Goal: Navigation & Orientation: Understand site structure

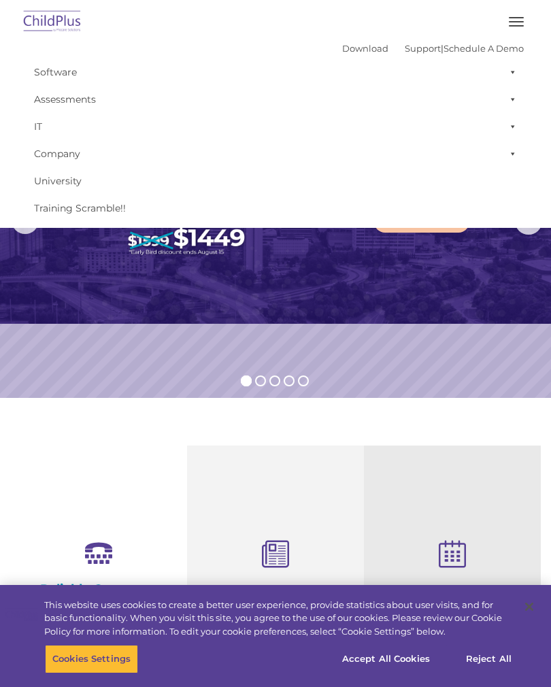
select select "MEDIUM"
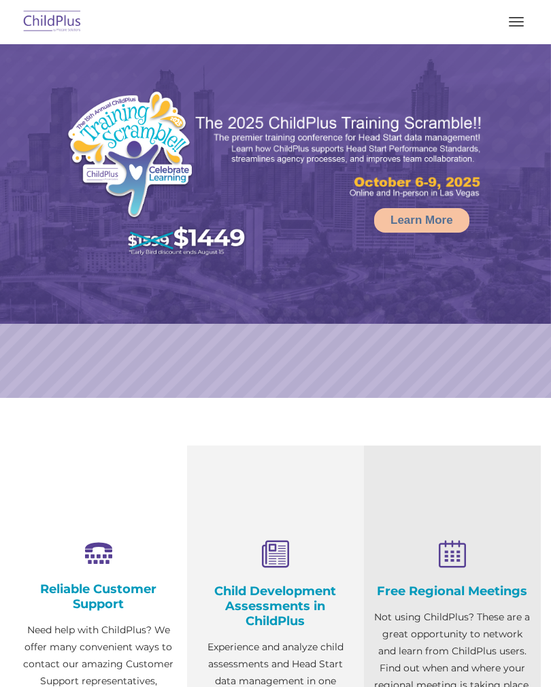
select select "MEDIUM"
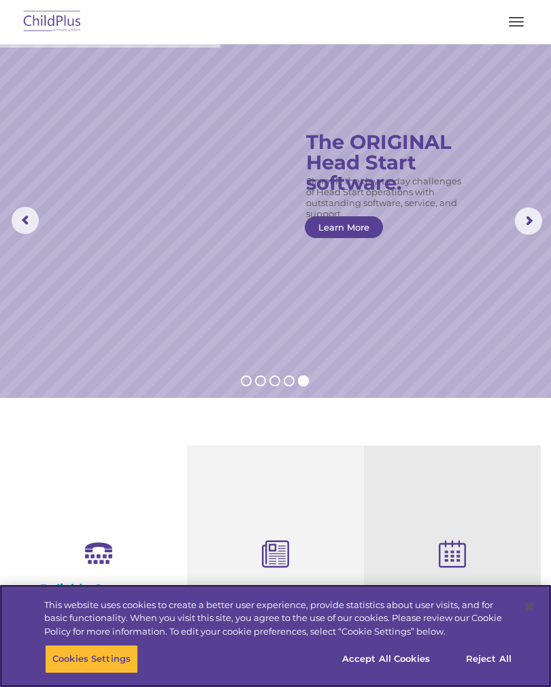
click at [391, 654] on button "Accept All Cookies" at bounding box center [386, 659] width 103 height 29
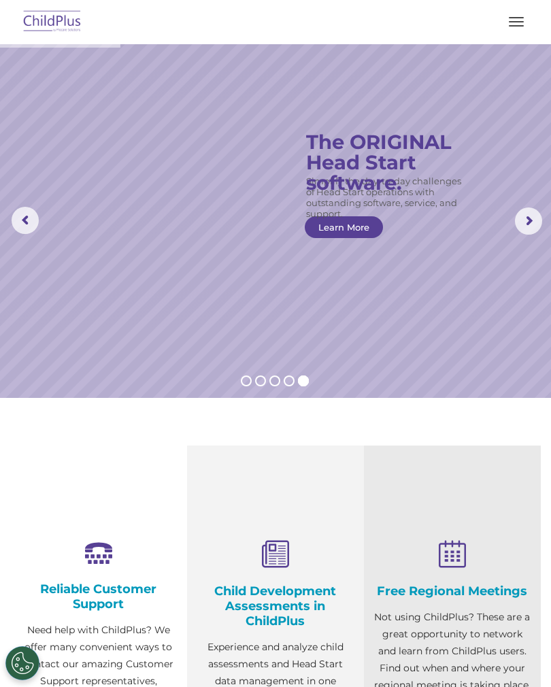
click at [523, 29] on button "button" at bounding box center [516, 22] width 29 height 22
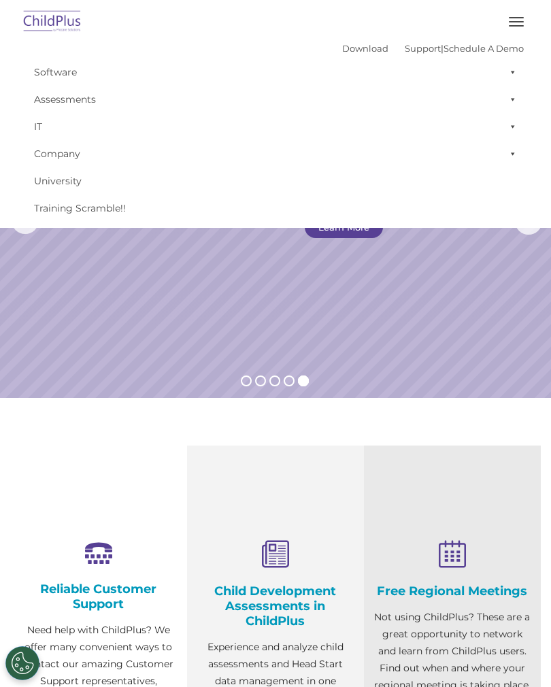
click at [237, 310] on rs-slide "Simplify the day-to-day challenges of Head Start operations with outstanding so…" at bounding box center [275, 221] width 551 height 354
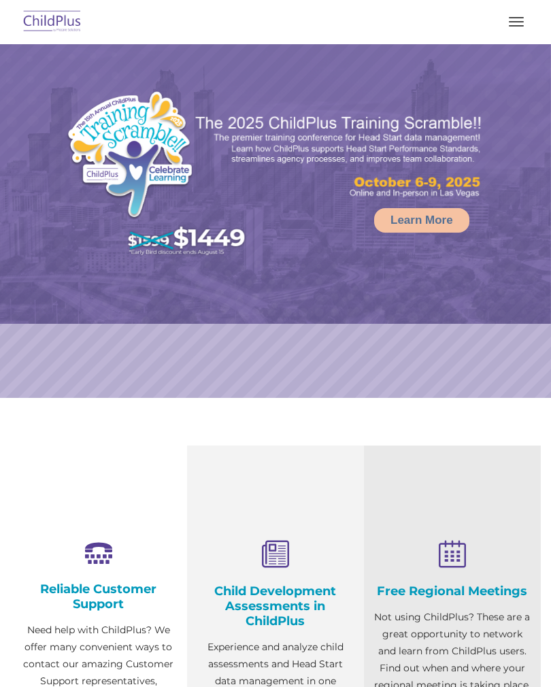
select select "MEDIUM"
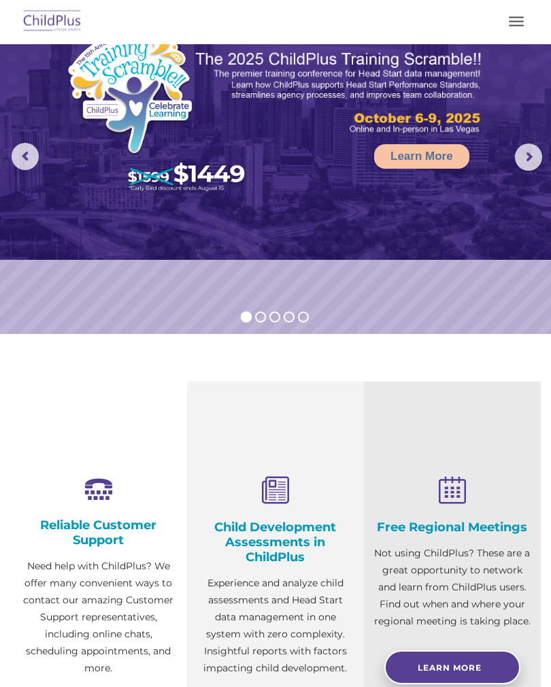
scroll to position [20, 0]
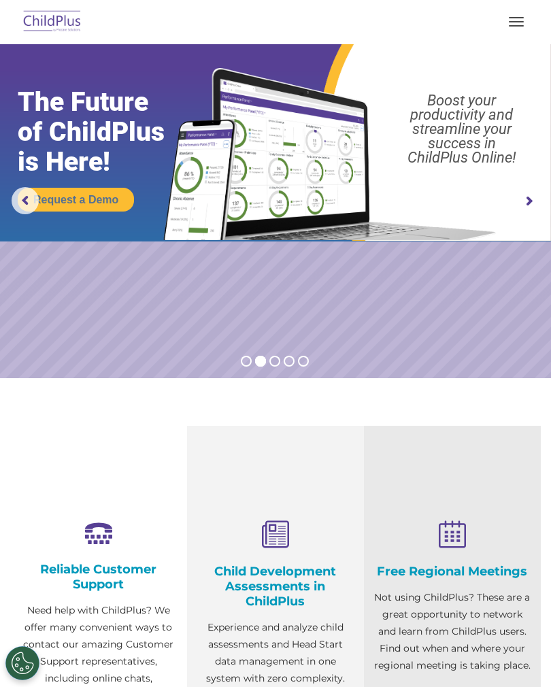
click at [517, 23] on button "button" at bounding box center [516, 22] width 29 height 22
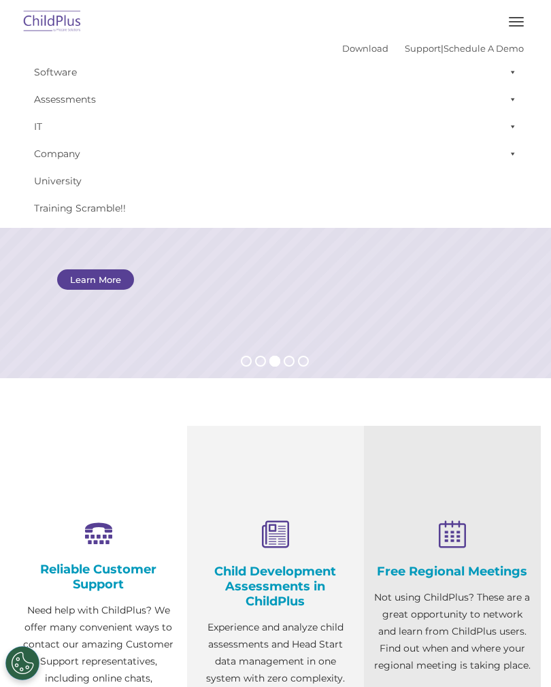
click at [505, 66] on span at bounding box center [511, 72] width 14 height 27
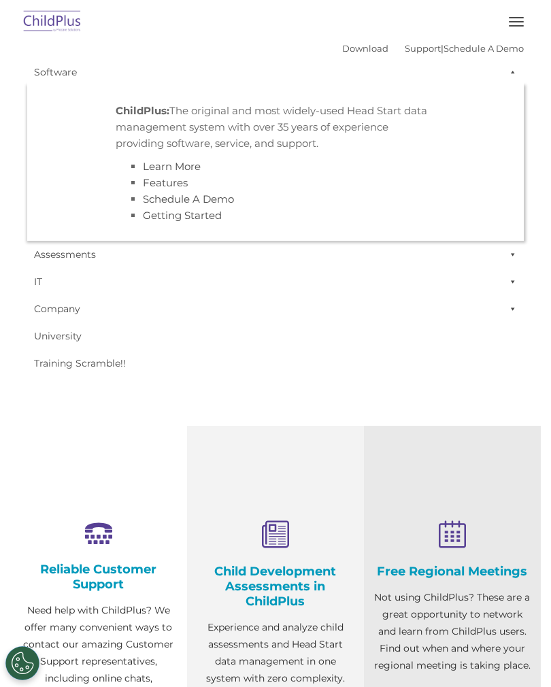
click at [398, 274] on link "IT" at bounding box center [275, 281] width 497 height 27
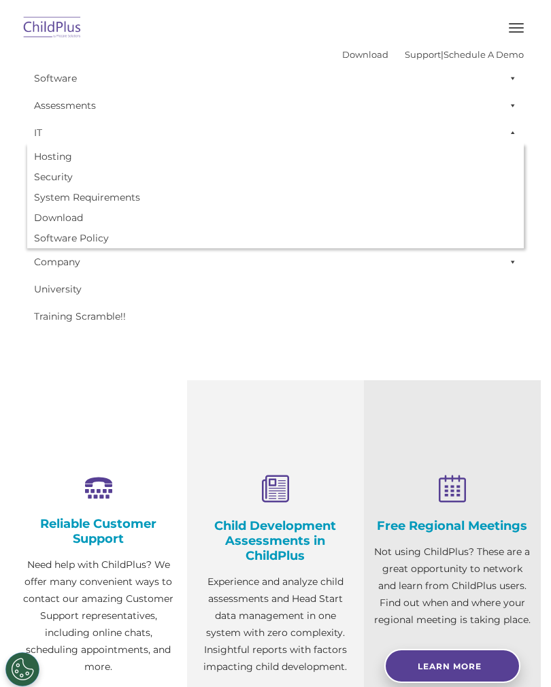
scroll to position [0, 0]
